Goal: Task Accomplishment & Management: Complete application form

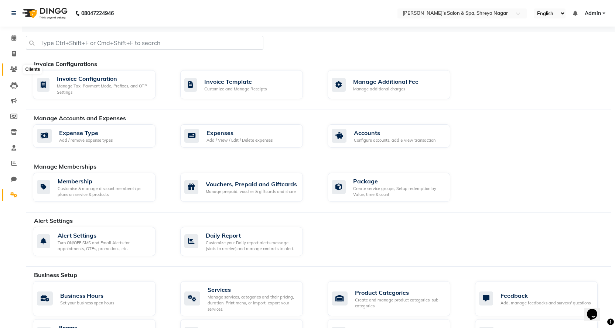
click at [16, 66] on icon at bounding box center [13, 69] width 7 height 6
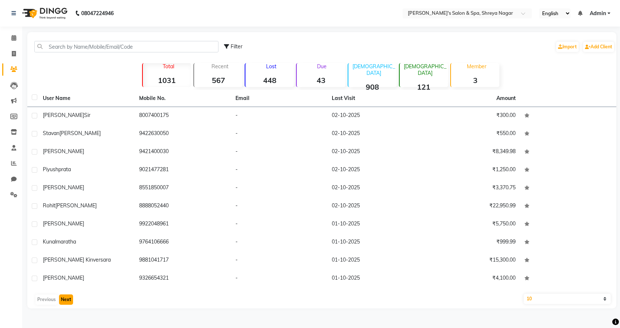
click at [71, 297] on button "Next" at bounding box center [66, 300] width 14 height 10
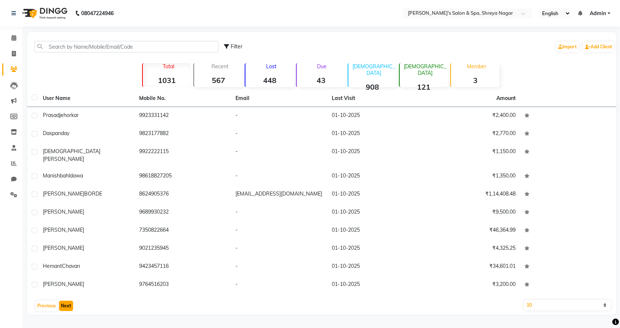
click at [65, 301] on button "Next" at bounding box center [66, 306] width 14 height 10
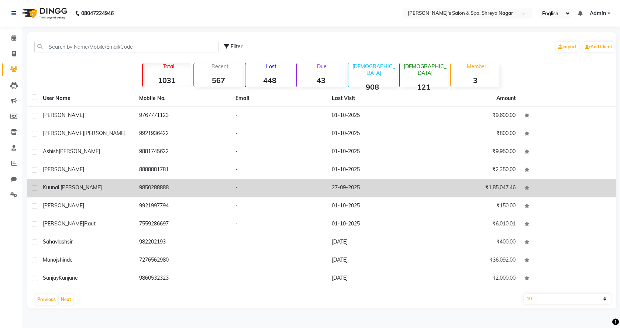
click at [138, 188] on td "9850288888" at bounding box center [183, 188] width 96 height 18
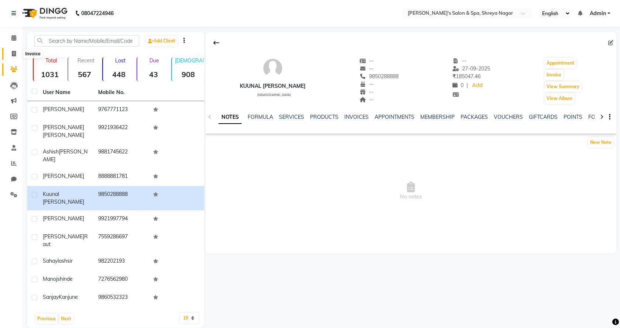
click at [20, 50] on span at bounding box center [13, 54] width 13 height 8
select select "service"
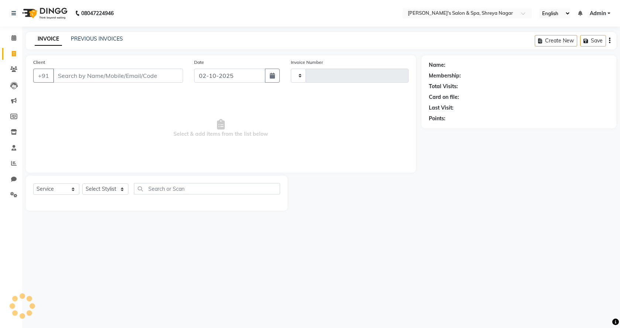
type input "3242"
select select "7591"
click at [87, 74] on input "Client" at bounding box center [118, 76] width 130 height 14
type input "L"
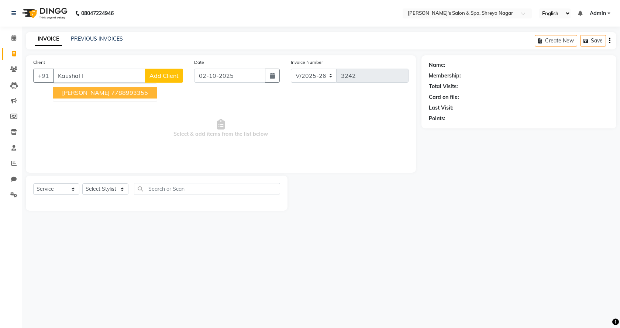
click at [80, 89] on button "[PERSON_NAME] 7788993355" at bounding box center [105, 93] width 104 height 12
type input "7788993355"
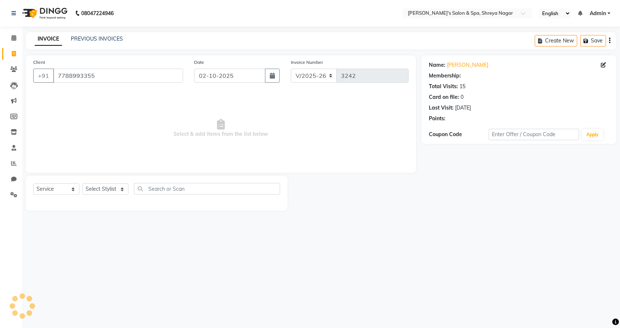
select select "1: Object"
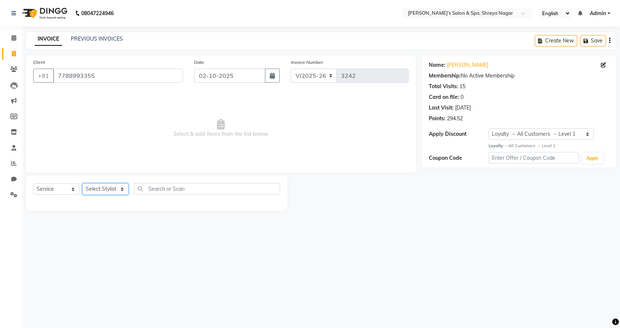
click at [102, 190] on select "Select Stylist [PERSON_NAME] [PERSON_NAME] [PERSON_NAME] Product Reception" at bounding box center [105, 188] width 46 height 11
select select "67482"
click at [82, 183] on select "Select Stylist [PERSON_NAME] [PERSON_NAME] [PERSON_NAME] Product Reception" at bounding box center [105, 188] width 46 height 11
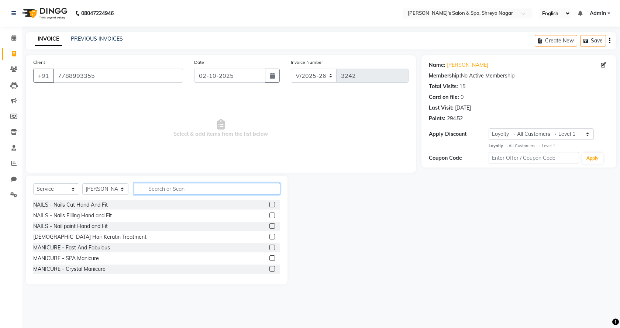
click at [147, 190] on input "text" at bounding box center [207, 188] width 146 height 11
type input "beard"
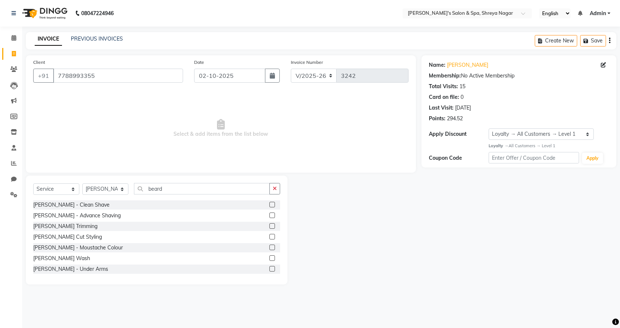
click at [269, 203] on label at bounding box center [272, 205] width 6 height 6
click at [269, 203] on input "checkbox" at bounding box center [271, 205] width 5 height 5
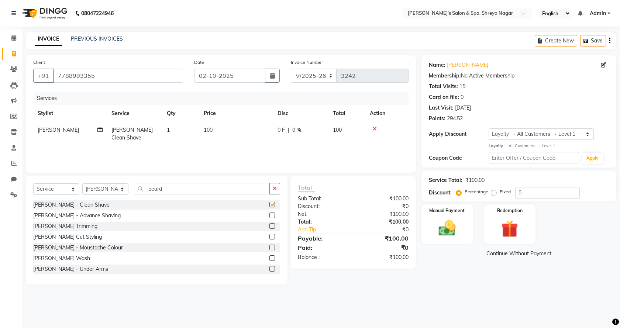
checkbox input "false"
click at [461, 222] on img at bounding box center [447, 228] width 29 height 20
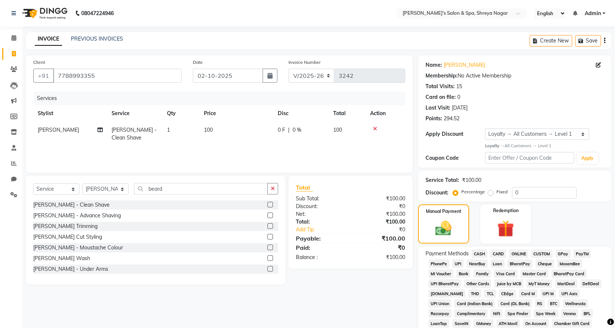
click at [521, 255] on span "ONLINE" at bounding box center [518, 253] width 19 height 8
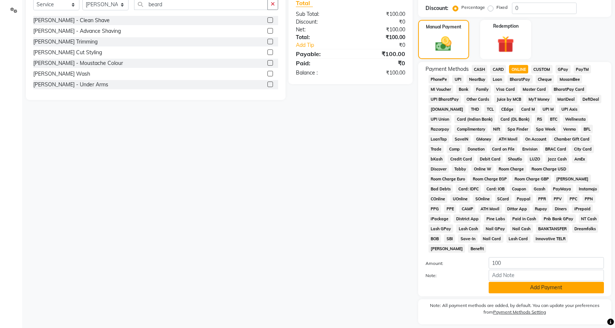
click at [534, 282] on button "Add Payment" at bounding box center [545, 287] width 115 height 11
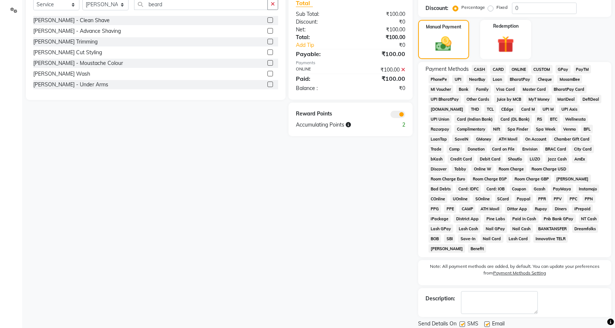
scroll to position [200, 0]
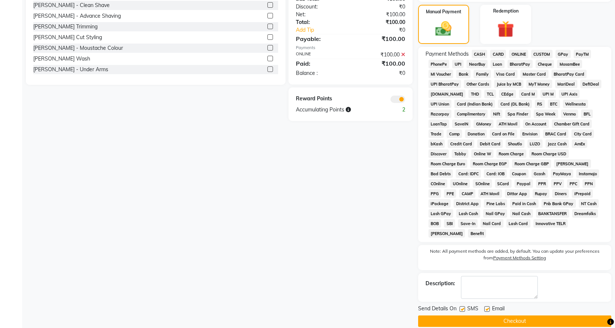
click at [539, 316] on button "Checkout" at bounding box center [514, 321] width 193 height 11
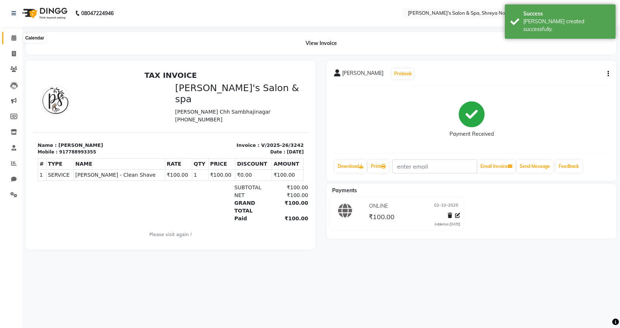
click at [18, 41] on span at bounding box center [13, 38] width 13 height 8
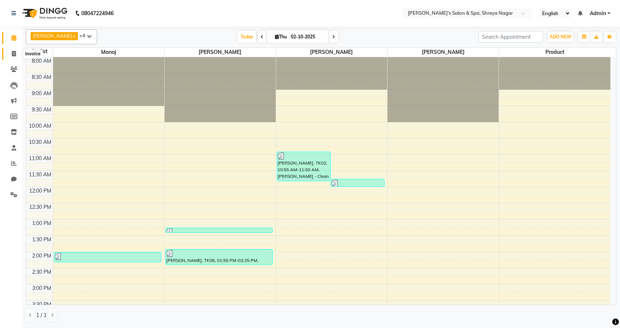
click at [16, 50] on span at bounding box center [13, 54] width 13 height 8
select select "service"
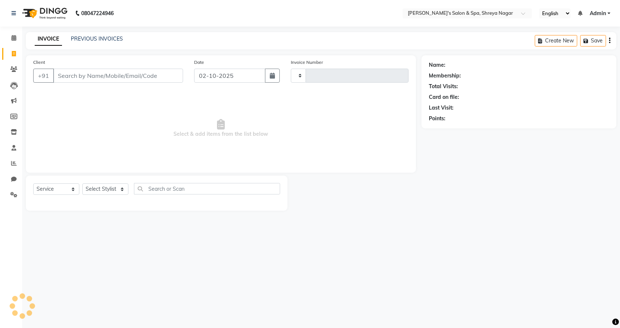
type input "3243"
select select "7591"
drag, startPoint x: 120, startPoint y: 70, endPoint x: 174, endPoint y: 88, distance: 57.0
click at [120, 70] on input "Client" at bounding box center [118, 76] width 130 height 14
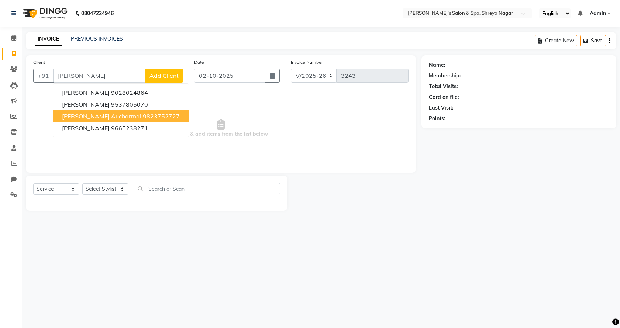
click at [109, 120] on span "[PERSON_NAME] Aucharmal" at bounding box center [101, 116] width 79 height 7
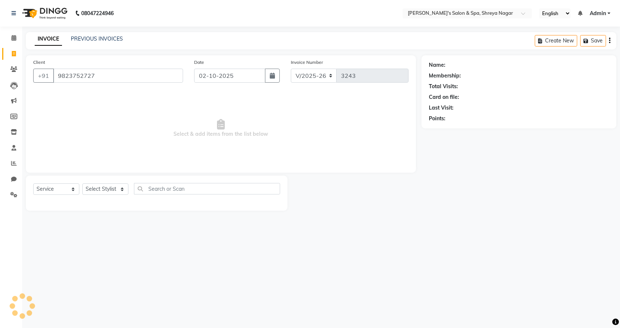
type input "9823752727"
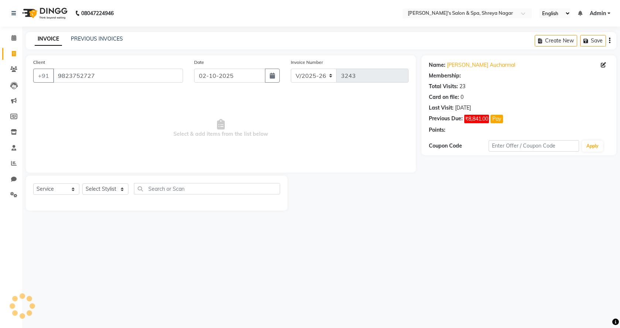
select select "1: Object"
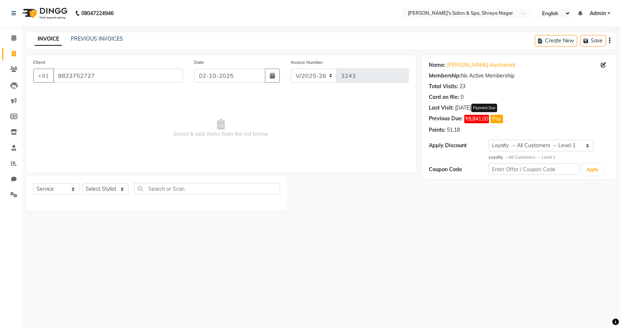
click at [499, 118] on button "Pay" at bounding box center [496, 119] width 13 height 8
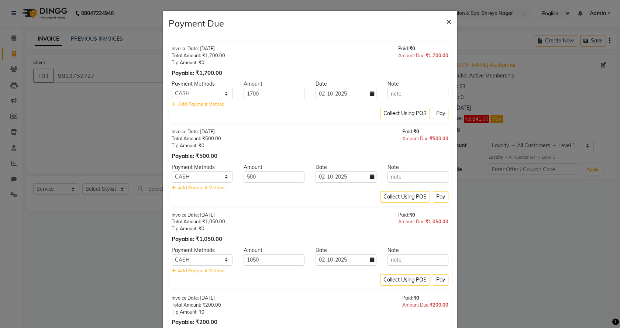
click at [446, 23] on span "×" at bounding box center [448, 21] width 5 height 11
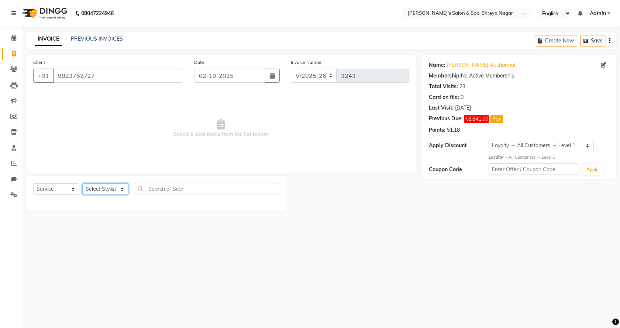
click at [124, 190] on select "Select Stylist [PERSON_NAME] [PERSON_NAME] [PERSON_NAME] Product Reception" at bounding box center [105, 188] width 46 height 11
select select "67480"
click at [82, 183] on select "Select Stylist [PERSON_NAME] [PERSON_NAME] [PERSON_NAME] Product Reception" at bounding box center [105, 188] width 46 height 11
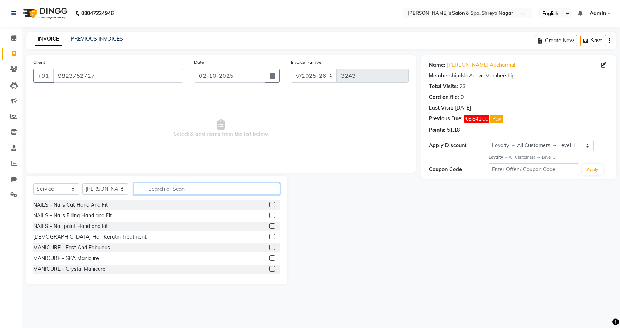
click at [192, 186] on input "text" at bounding box center [207, 188] width 146 height 11
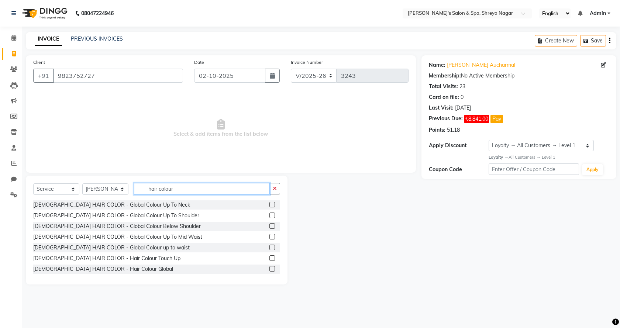
type input "hair colour"
click at [269, 258] on label at bounding box center [272, 258] width 6 height 6
click at [269, 258] on input "checkbox" at bounding box center [271, 258] width 5 height 5
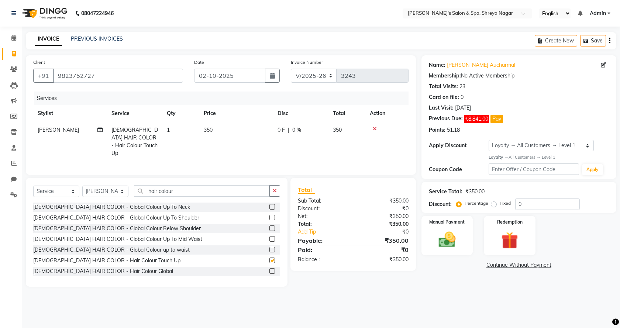
checkbox input "false"
click at [500, 205] on label "Fixed" at bounding box center [505, 203] width 11 height 7
click at [493, 205] on input "Fixed" at bounding box center [495, 203] width 5 height 5
radio input "true"
drag, startPoint x: 528, startPoint y: 203, endPoint x: 517, endPoint y: 203, distance: 10.7
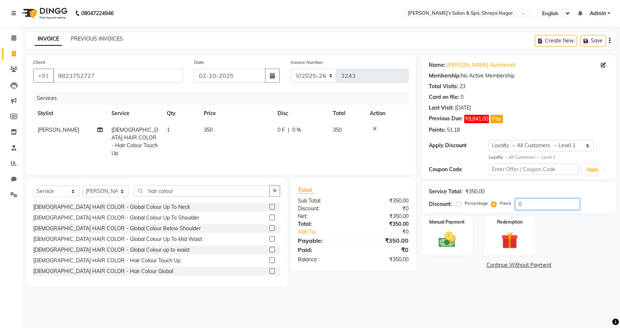
click at [527, 203] on input "0" at bounding box center [547, 204] width 65 height 11
type input "50"
click at [461, 233] on img at bounding box center [447, 240] width 29 height 20
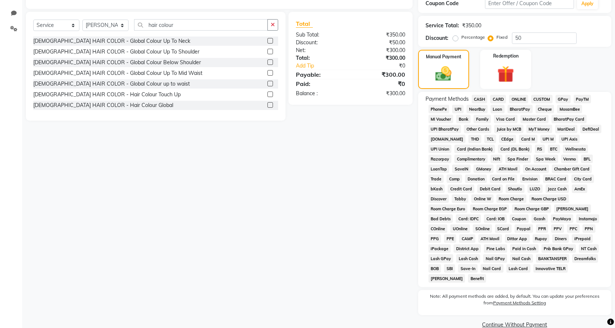
scroll to position [169, 0]
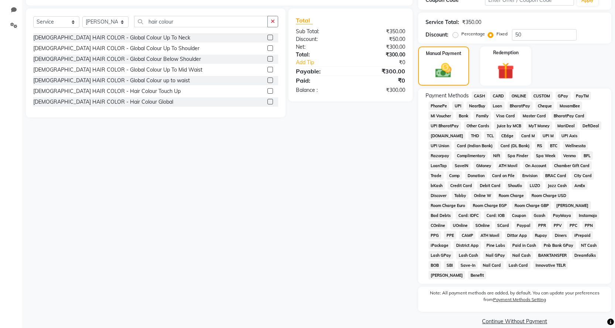
click at [515, 318] on link "Continue Without Payment" at bounding box center [514, 322] width 190 height 8
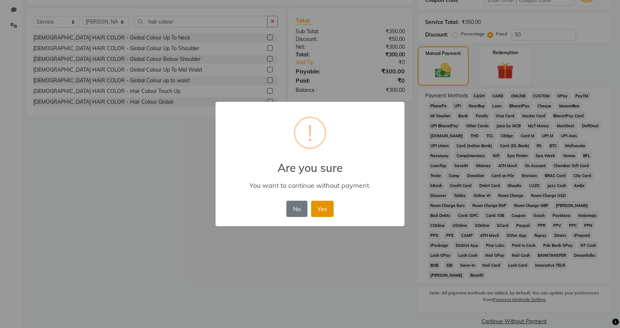
click at [331, 211] on button "Yes" at bounding box center [322, 209] width 23 height 16
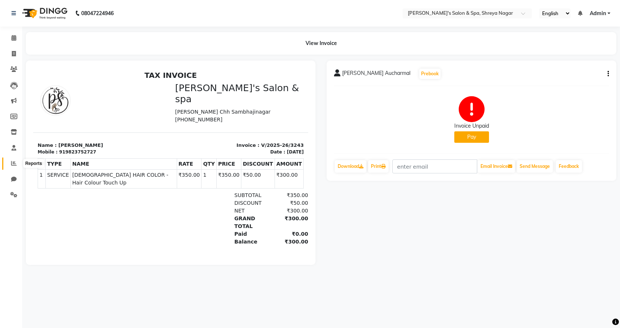
click at [16, 164] on icon at bounding box center [14, 164] width 6 height 6
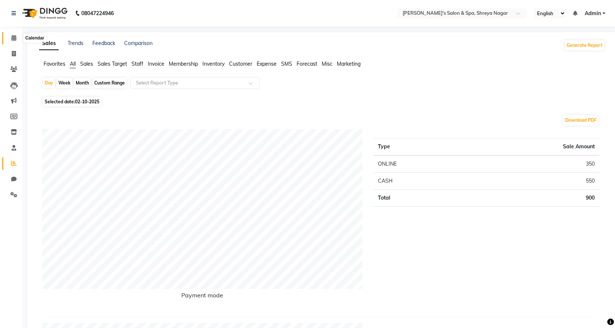
click at [11, 37] on span at bounding box center [13, 38] width 13 height 8
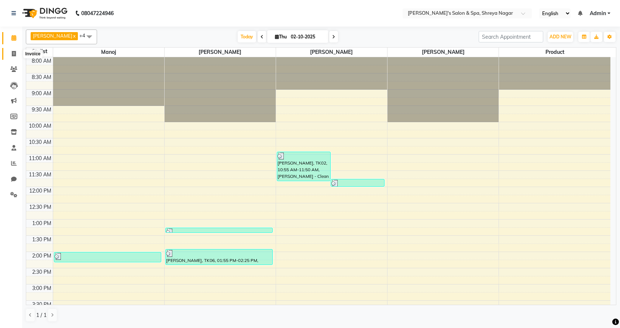
click at [13, 55] on icon at bounding box center [14, 54] width 4 height 6
select select "service"
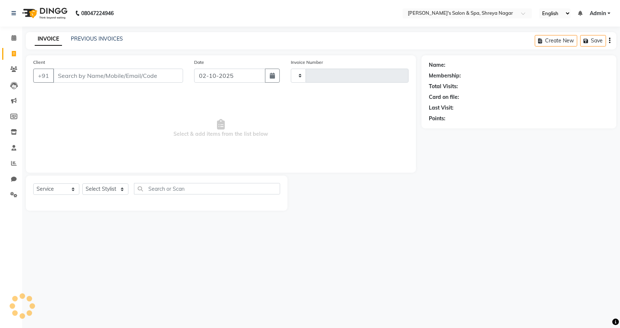
type input "3244"
select select "7591"
click at [118, 77] on input "Client" at bounding box center [118, 76] width 130 height 14
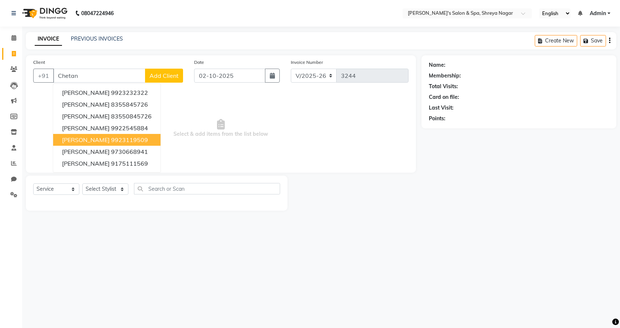
click at [113, 141] on ngb-highlight "9923119509" at bounding box center [129, 139] width 37 height 7
type input "9923119509"
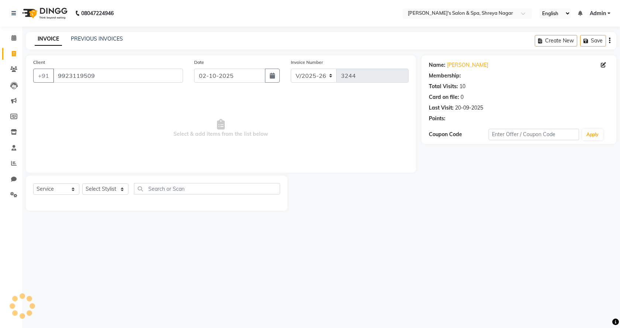
select select "1: Object"
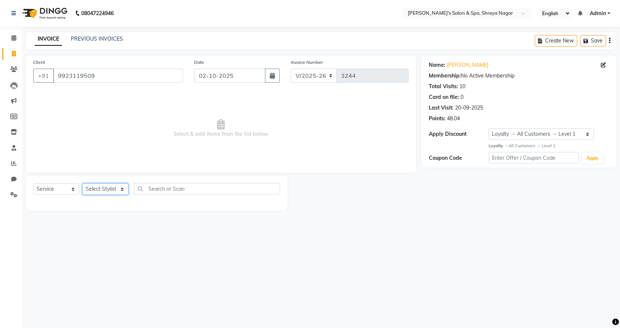
click at [114, 191] on select "Select Stylist [PERSON_NAME] [PERSON_NAME] [PERSON_NAME] Product Reception" at bounding box center [105, 188] width 46 height 11
select select "67480"
click at [82, 183] on select "Select Stylist [PERSON_NAME] [PERSON_NAME] [PERSON_NAME] Product Reception" at bounding box center [105, 188] width 46 height 11
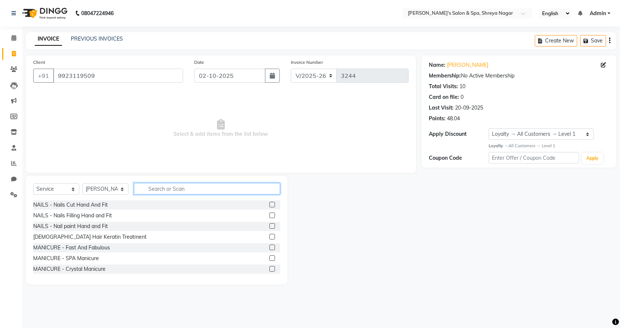
drag, startPoint x: 164, startPoint y: 187, endPoint x: 168, endPoint y: 186, distance: 4.2
click at [164, 186] on input "text" at bounding box center [207, 188] width 146 height 11
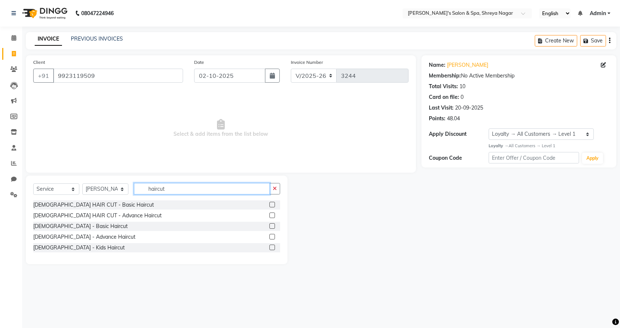
type input "haircut"
click at [273, 248] on label at bounding box center [272, 248] width 6 height 6
click at [273, 248] on input "checkbox" at bounding box center [271, 247] width 5 height 5
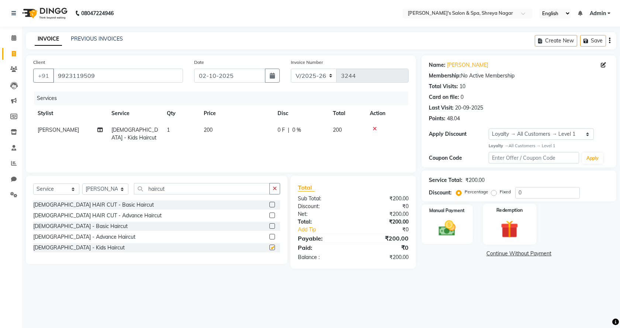
checkbox input "false"
click at [456, 230] on img at bounding box center [447, 228] width 29 height 20
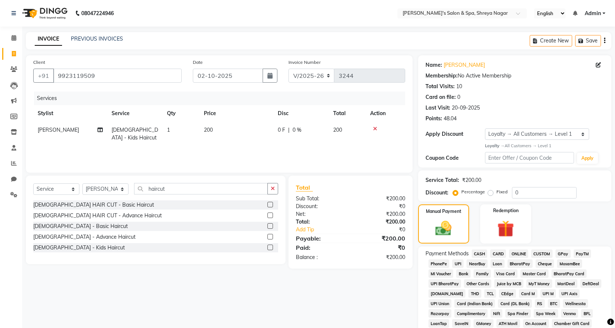
click at [516, 253] on span "ONLINE" at bounding box center [518, 253] width 19 height 8
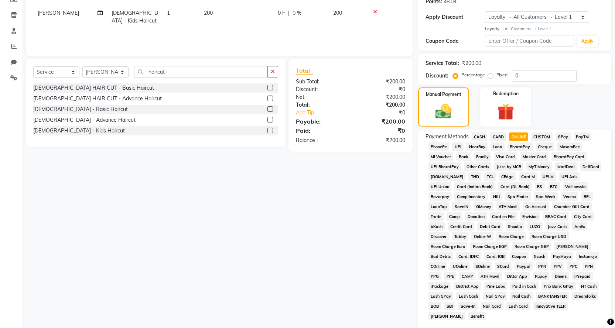
scroll to position [197, 0]
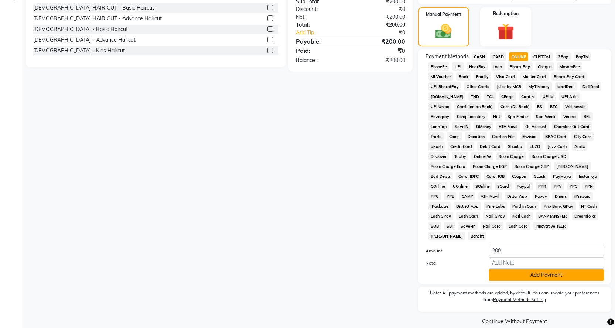
click at [516, 269] on button "Add Payment" at bounding box center [545, 274] width 115 height 11
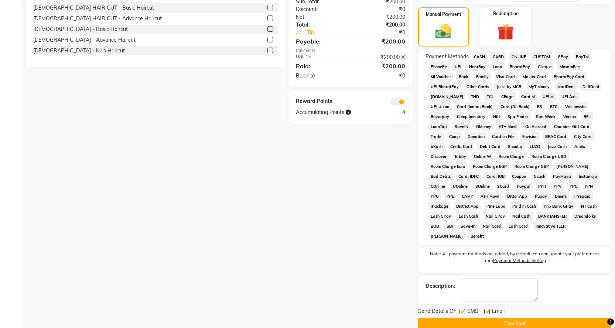
click at [515, 318] on button "Checkout" at bounding box center [514, 323] width 193 height 11
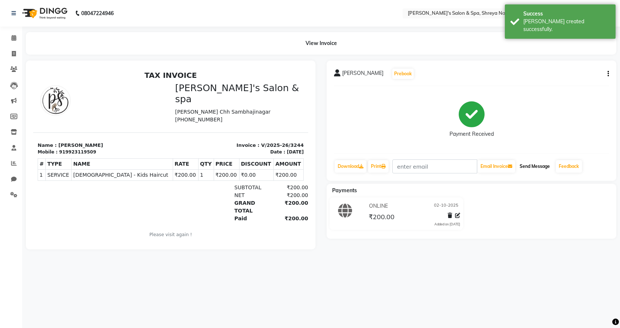
click at [523, 166] on button "Send Message" at bounding box center [535, 166] width 36 height 13
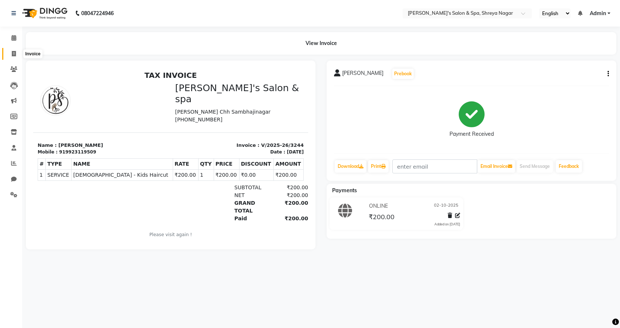
click at [13, 52] on icon at bounding box center [14, 54] width 4 height 6
select select "7591"
select select "service"
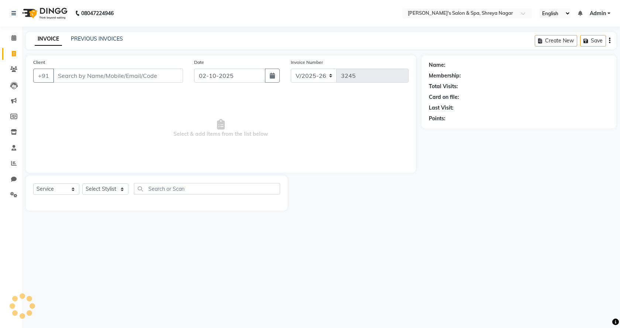
click at [76, 73] on input "Client" at bounding box center [118, 76] width 130 height 14
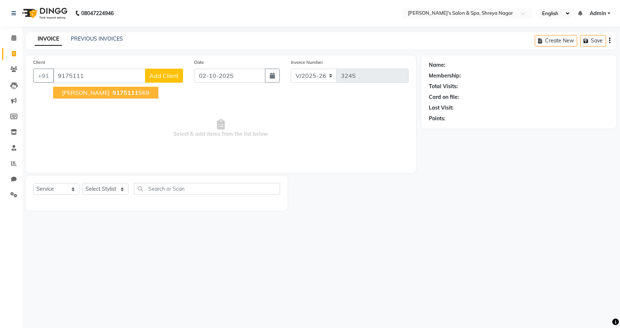
click at [126, 92] on span "9175111" at bounding box center [126, 92] width 26 height 7
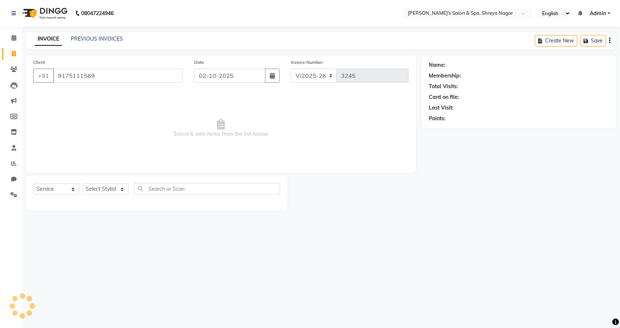
type input "9175111569"
select select "1: Object"
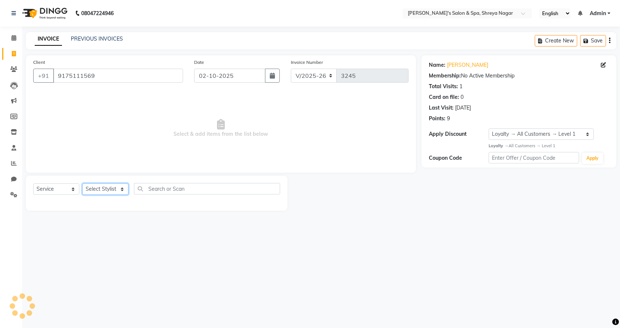
click at [114, 191] on select "Select Stylist [PERSON_NAME] [PERSON_NAME] [PERSON_NAME] Product Reception" at bounding box center [105, 188] width 46 height 11
select select "67479"
click at [82, 183] on select "Select Stylist [PERSON_NAME] [PERSON_NAME] [PERSON_NAME] Product Reception" at bounding box center [105, 188] width 46 height 11
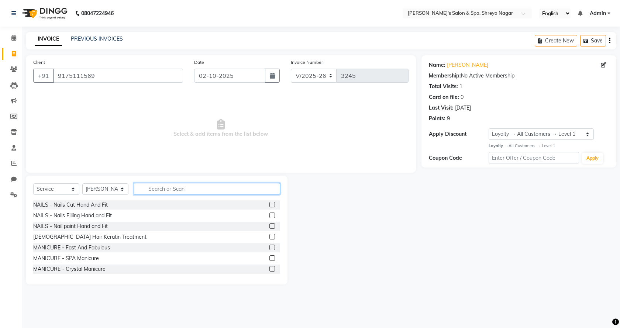
click at [175, 189] on input "text" at bounding box center [207, 188] width 146 height 11
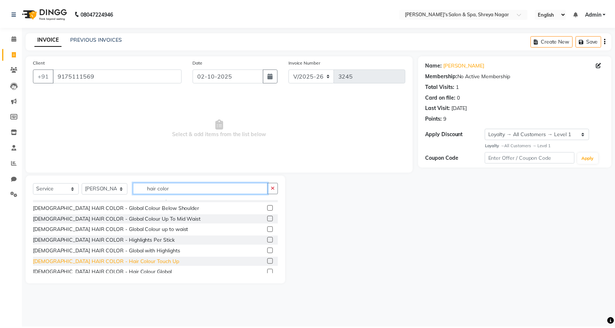
scroll to position [76, 0]
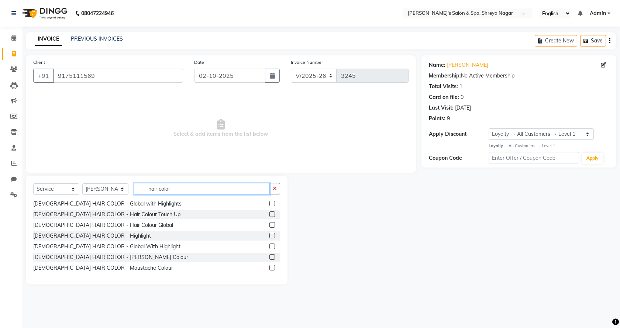
type input "hair color"
click at [269, 224] on label at bounding box center [272, 225] width 6 height 6
click at [269, 224] on input "checkbox" at bounding box center [271, 225] width 5 height 5
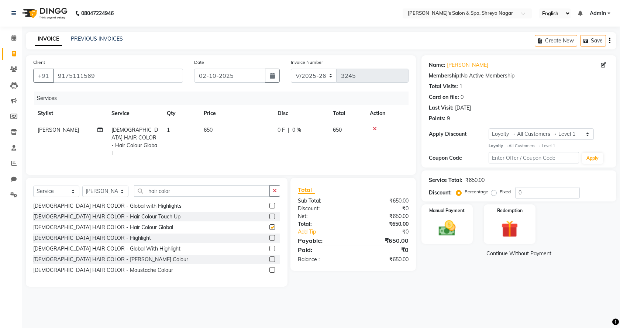
checkbox input "false"
click at [216, 130] on td "650" at bounding box center [236, 142] width 74 height 40
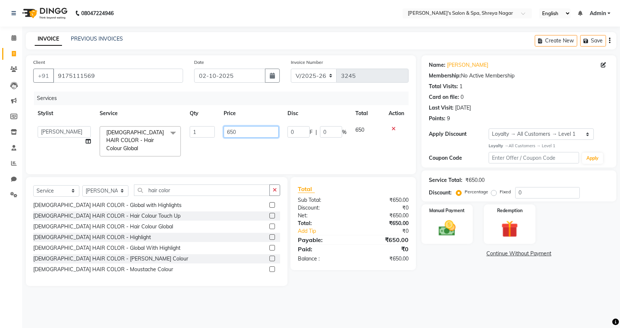
click at [242, 132] on input "650" at bounding box center [251, 131] width 55 height 11
type input "6"
type input "900"
click at [460, 280] on div "Name: [PERSON_NAME] Membership: No Active Membership Total Visits: 1 Card on fi…" at bounding box center [521, 170] width 200 height 231
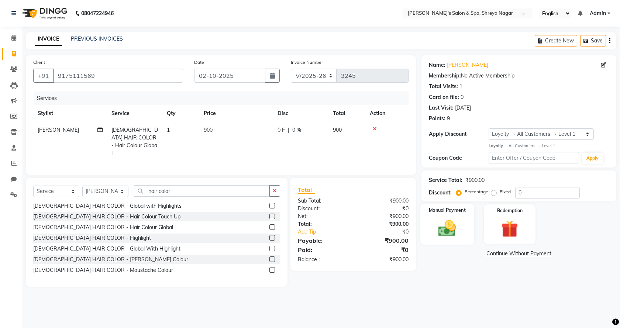
click at [447, 226] on img at bounding box center [447, 228] width 29 height 20
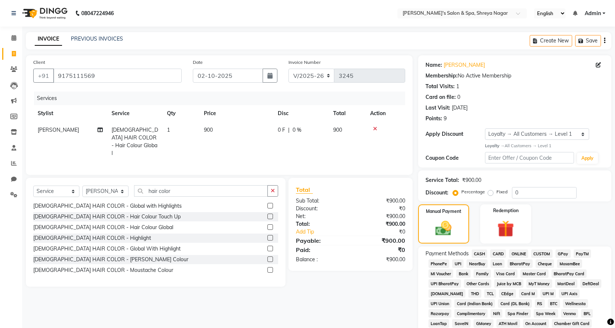
click at [514, 253] on span "ONLINE" at bounding box center [518, 253] width 19 height 8
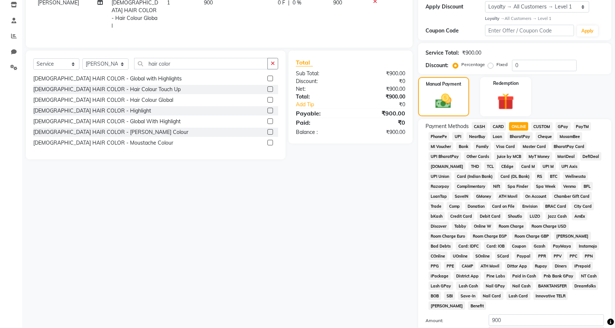
scroll to position [197, 0]
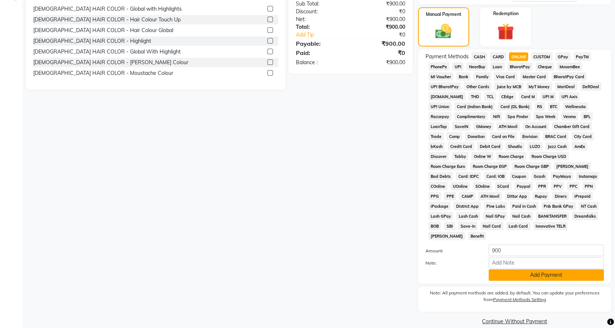
click at [527, 269] on button "Add Payment" at bounding box center [545, 274] width 115 height 11
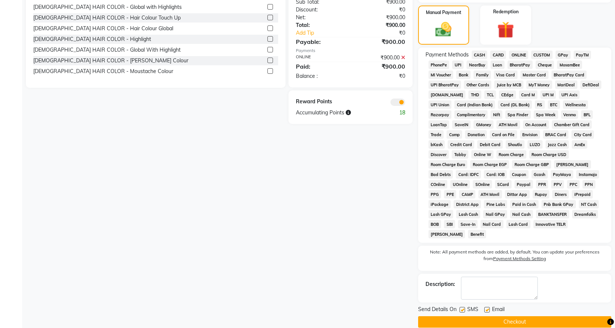
scroll to position [200, 0]
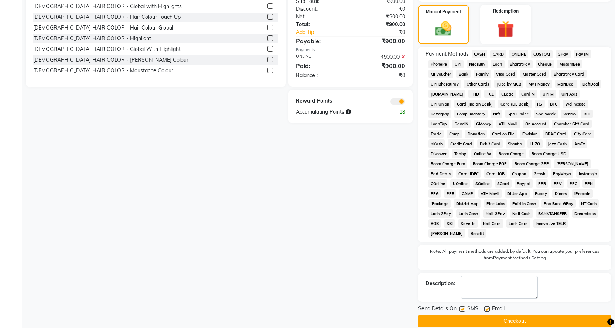
click at [496, 316] on button "Checkout" at bounding box center [514, 321] width 193 height 11
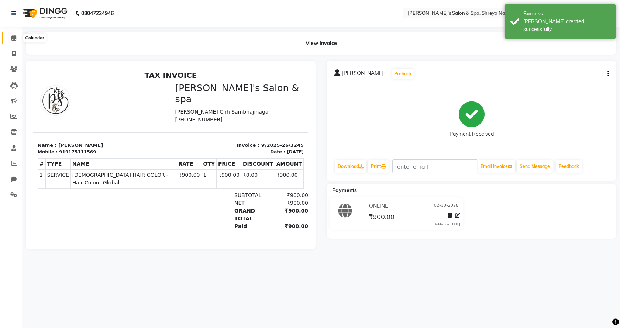
drag, startPoint x: 16, startPoint y: 35, endPoint x: 23, endPoint y: 32, distance: 7.4
click at [15, 35] on icon at bounding box center [13, 38] width 5 height 6
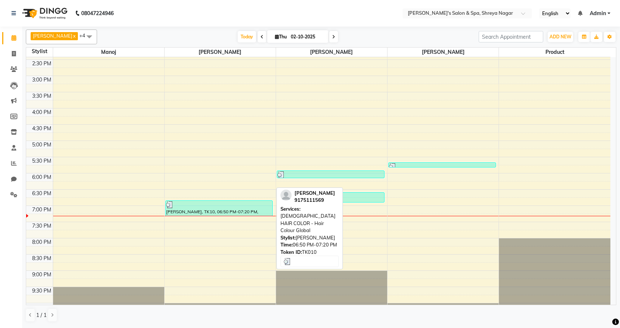
scroll to position [239, 0]
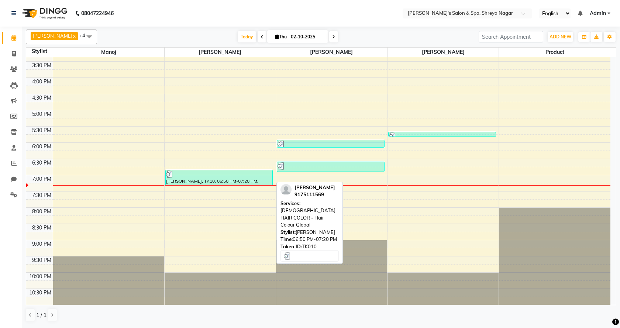
click at [224, 182] on div "[PERSON_NAME], TK10, 06:50 PM-07:20 PM, [DEMOGRAPHIC_DATA] HAIR COLOR - Hair Co…" at bounding box center [219, 177] width 107 height 15
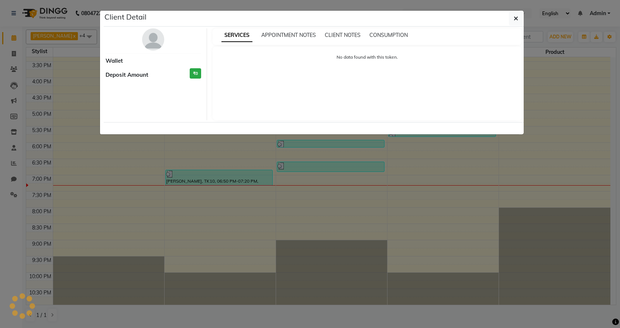
select select "3"
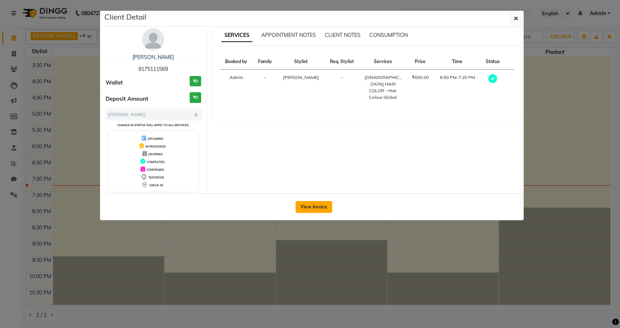
click at [329, 206] on button "View Invoice" at bounding box center [314, 207] width 37 height 12
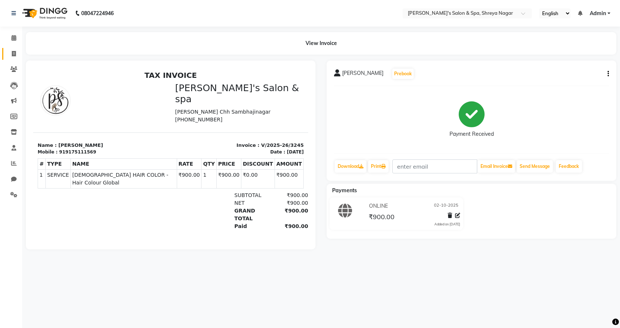
click at [13, 58] on link "Invoice" at bounding box center [11, 54] width 18 height 12
select select "service"
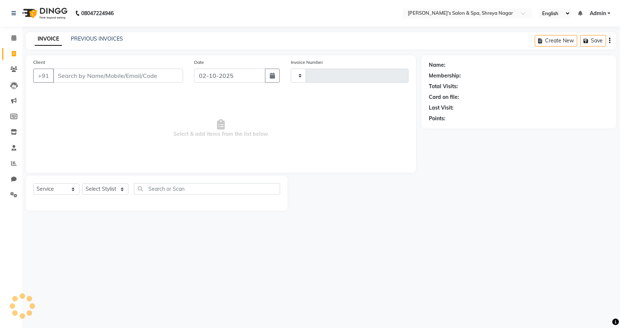
type input "3246"
select select "7591"
click at [103, 77] on input "Client" at bounding box center [118, 76] width 130 height 14
type input "Aarju"
click at [168, 70] on button "Add Client" at bounding box center [164, 76] width 38 height 14
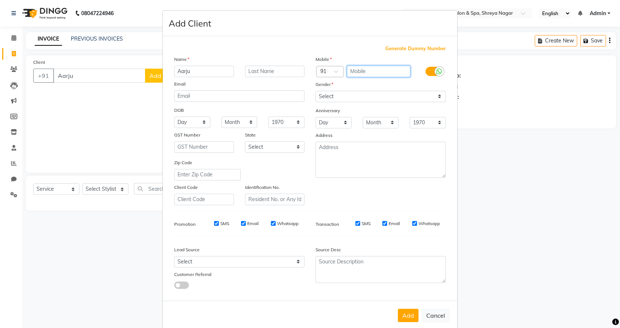
click at [357, 68] on input "text" at bounding box center [379, 71] width 64 height 11
type input "9172823219"
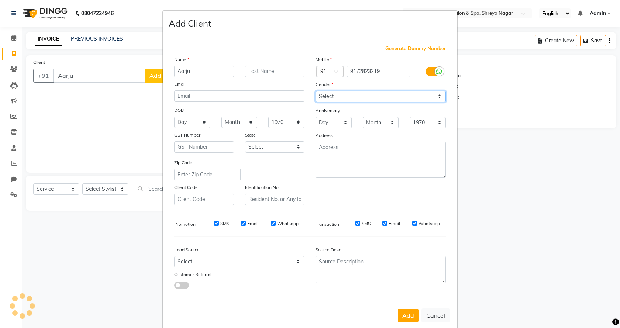
click at [381, 96] on select "Select [DEMOGRAPHIC_DATA] [DEMOGRAPHIC_DATA] Other Prefer Not To Say" at bounding box center [381, 96] width 130 height 11
click at [316, 91] on select "Select [DEMOGRAPHIC_DATA] [DEMOGRAPHIC_DATA] Other Prefer Not To Say" at bounding box center [381, 96] width 130 height 11
click at [357, 89] on div "Gender" at bounding box center [380, 85] width 141 height 10
drag, startPoint x: 355, startPoint y: 92, endPoint x: 354, endPoint y: 97, distance: 5.7
click at [355, 92] on select "Select [DEMOGRAPHIC_DATA] [DEMOGRAPHIC_DATA] Other Prefer Not To Say" at bounding box center [381, 96] width 130 height 11
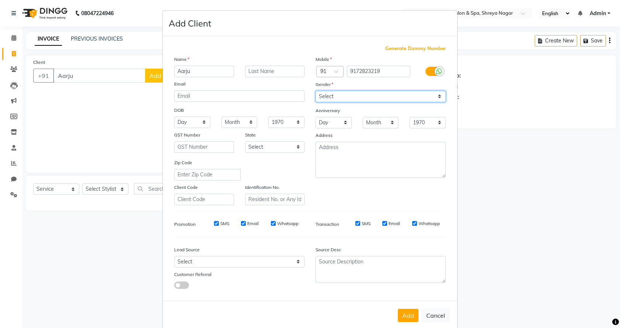
select select "[DEMOGRAPHIC_DATA]"
click at [316, 91] on select "Select [DEMOGRAPHIC_DATA] [DEMOGRAPHIC_DATA] Other Prefer Not To Say" at bounding box center [381, 96] width 130 height 11
click at [405, 314] on button "Add" at bounding box center [408, 315] width 21 height 13
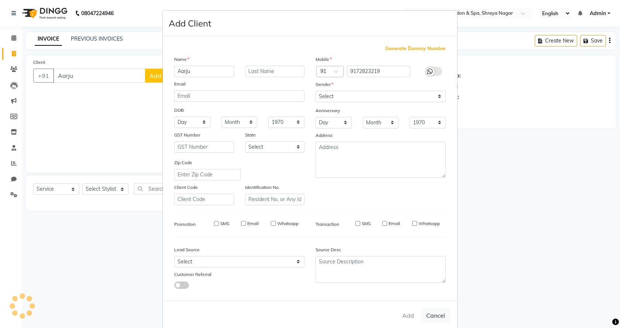
type input "9172823219"
select select
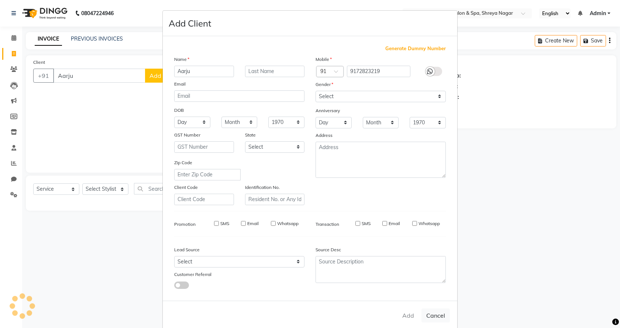
select select
checkbox input "false"
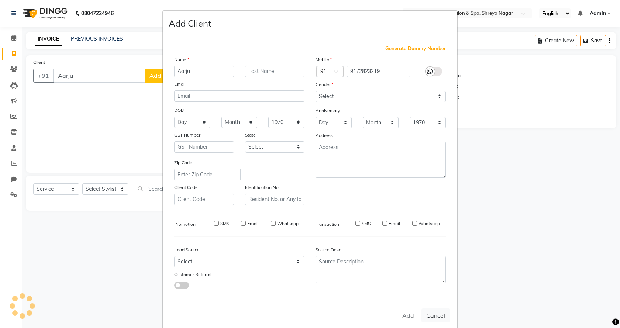
checkbox input "false"
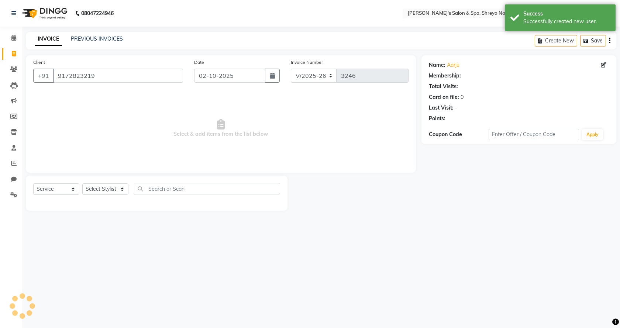
select select "1: Object"
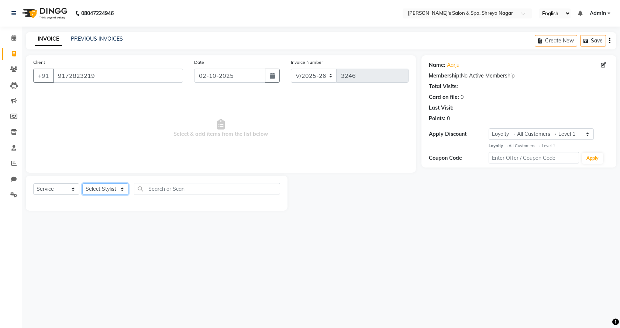
click at [108, 193] on select "Select Stylist [PERSON_NAME] [PERSON_NAME] [PERSON_NAME] Product Reception" at bounding box center [105, 188] width 46 height 11
select select "67482"
click at [82, 183] on select "Select Stylist [PERSON_NAME] [PERSON_NAME] [PERSON_NAME] Product Reception" at bounding box center [105, 188] width 46 height 11
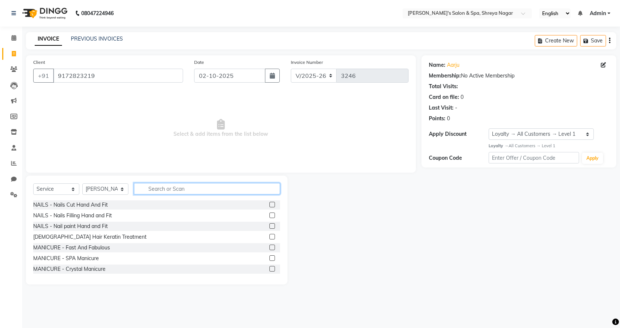
drag, startPoint x: 181, startPoint y: 191, endPoint x: 184, endPoint y: 186, distance: 5.8
click at [184, 186] on input "text" at bounding box center [207, 188] width 146 height 11
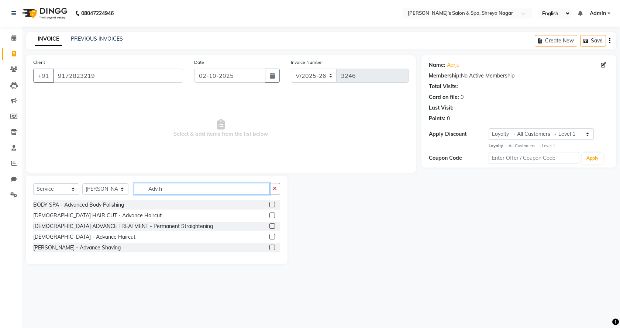
type input "Adv h"
click at [274, 215] on label at bounding box center [272, 216] width 6 height 6
click at [274, 215] on input "checkbox" at bounding box center [271, 215] width 5 height 5
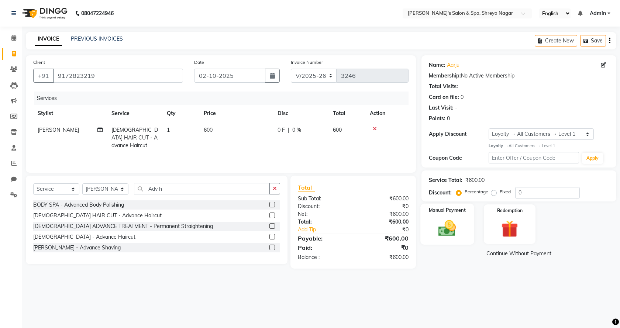
checkbox input "false"
click at [459, 229] on img at bounding box center [447, 228] width 29 height 20
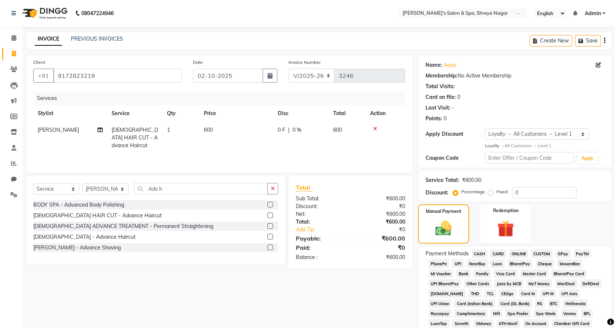
click at [478, 252] on span "CASH" at bounding box center [479, 253] width 16 height 8
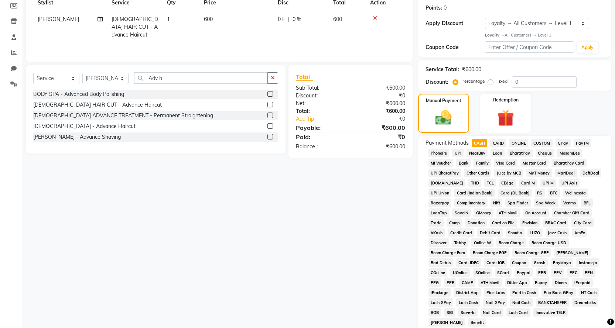
scroll to position [197, 0]
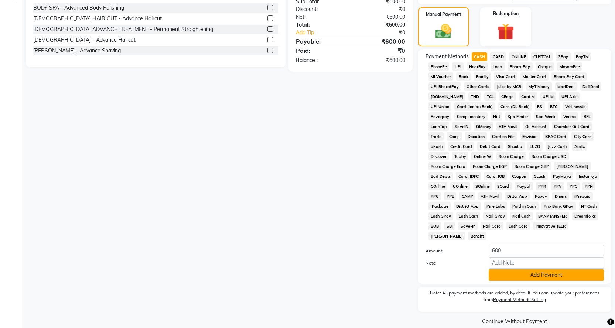
click at [534, 269] on button "Add Payment" at bounding box center [545, 274] width 115 height 11
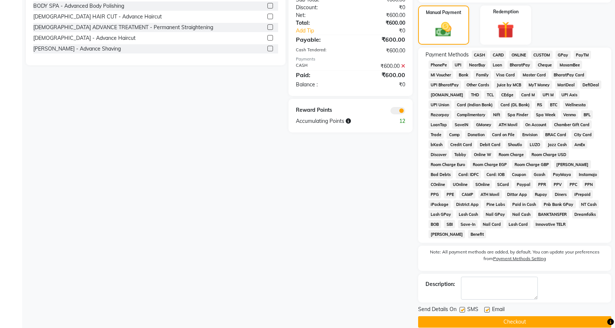
scroll to position [200, 0]
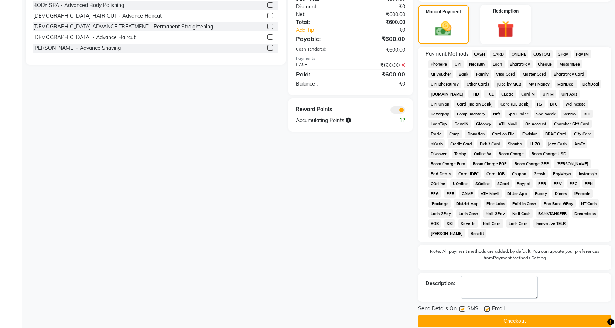
click at [523, 316] on button "Checkout" at bounding box center [514, 321] width 193 height 11
